Goal: Task Accomplishment & Management: Manage account settings

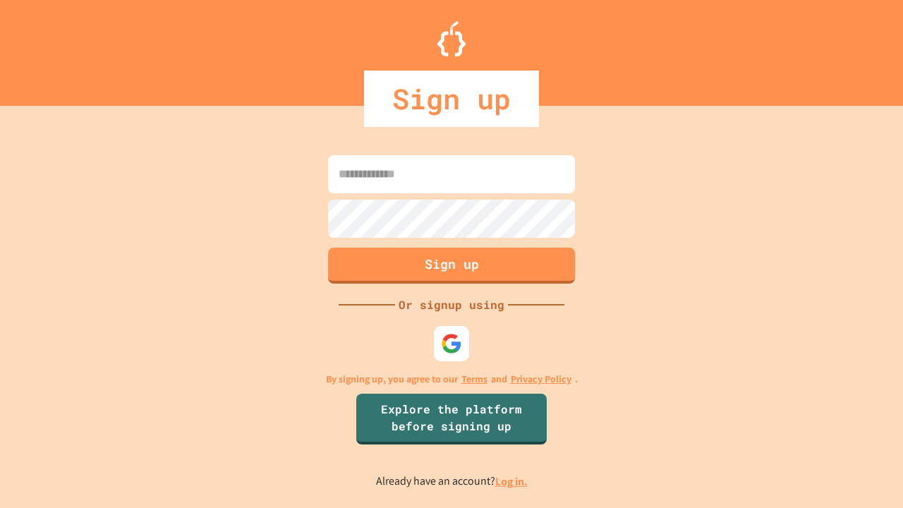
click at [512, 481] on link "Log in." at bounding box center [511, 481] width 32 height 15
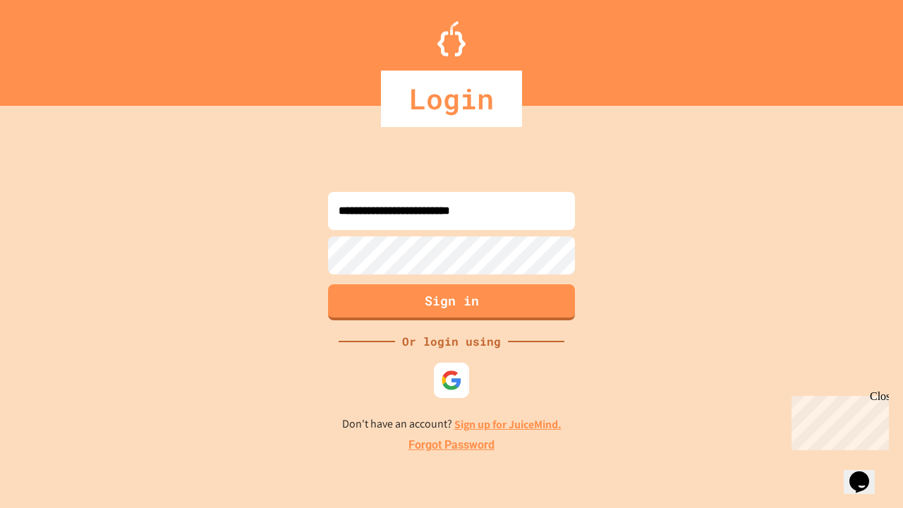
type input "**********"
